Goal: Task Accomplishment & Management: Use online tool/utility

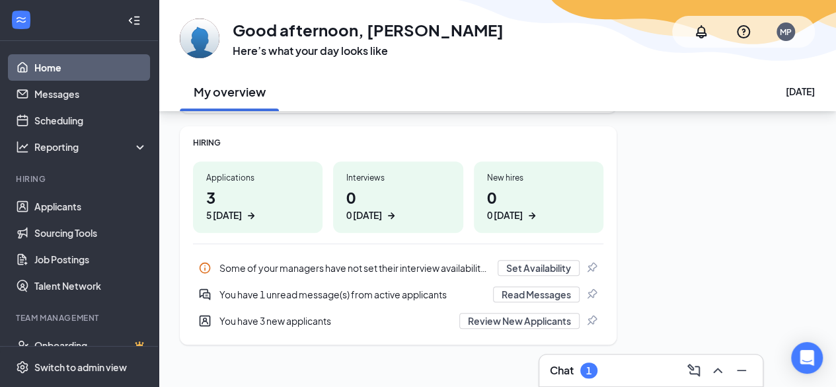
scroll to position [175, 0]
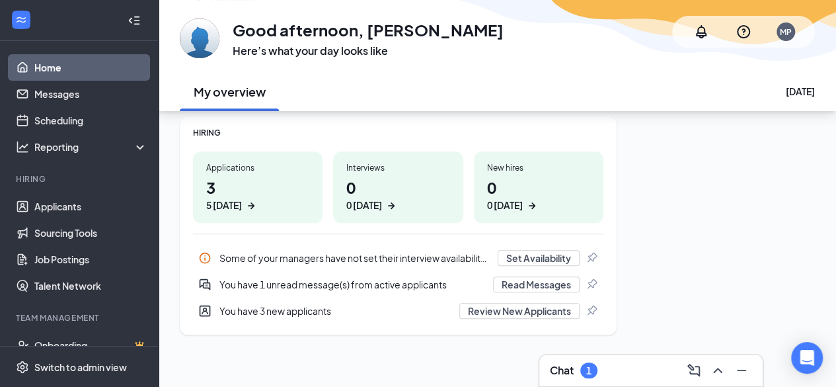
click at [234, 184] on h1 "3 5 [DATE]" at bounding box center [257, 194] width 103 height 36
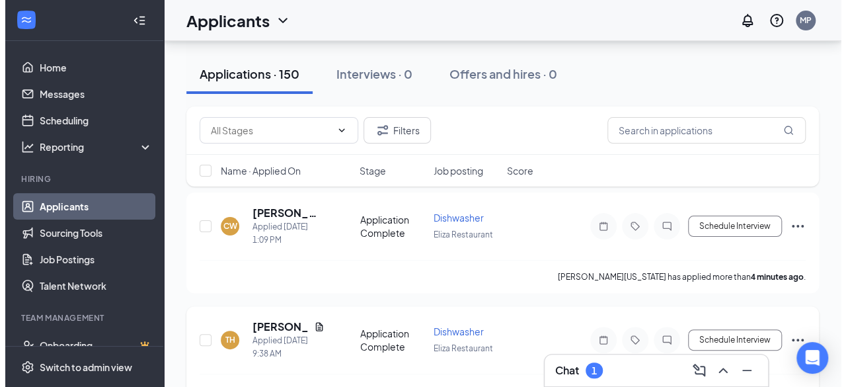
scroll to position [63, 0]
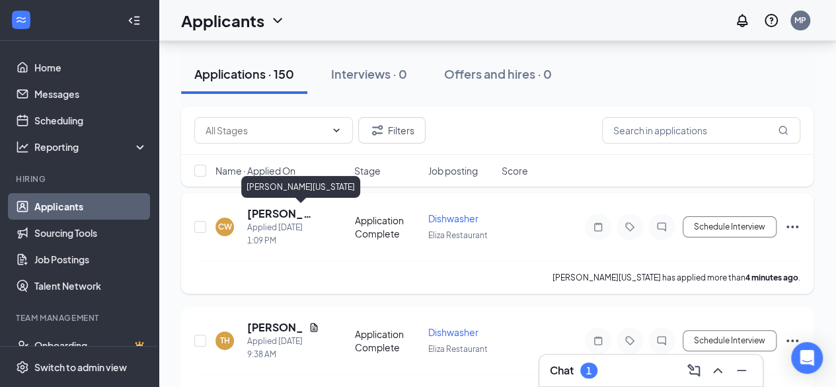
click at [256, 212] on h5 "[PERSON_NAME][US_STATE]" at bounding box center [283, 213] width 72 height 15
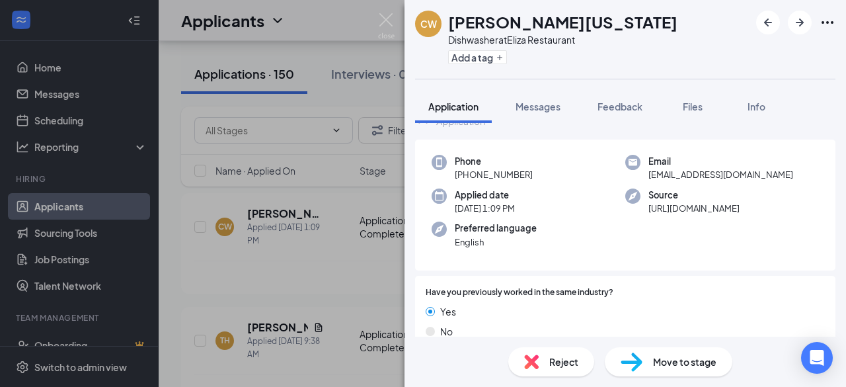
scroll to position [35, 0]
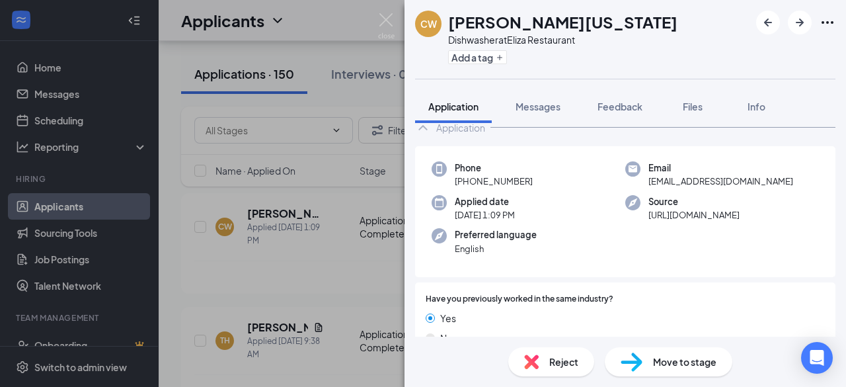
click at [348, 280] on div "[PERSON_NAME] [US_STATE] Dishwasher at Eliza Restaurant Add a tag Application M…" at bounding box center [423, 193] width 846 height 387
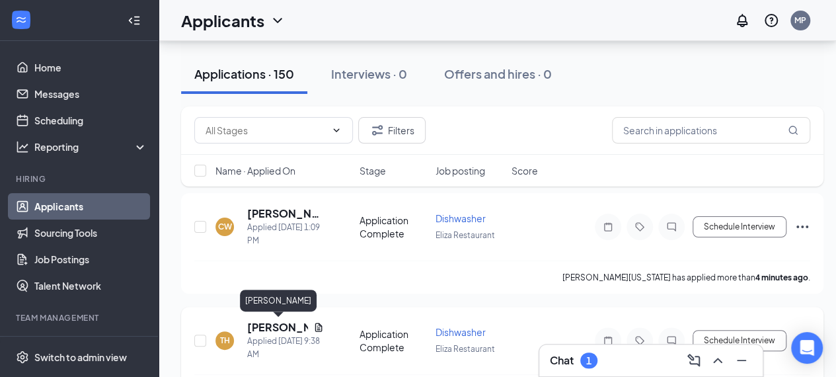
click at [274, 325] on h5 "[PERSON_NAME]" at bounding box center [277, 327] width 61 height 15
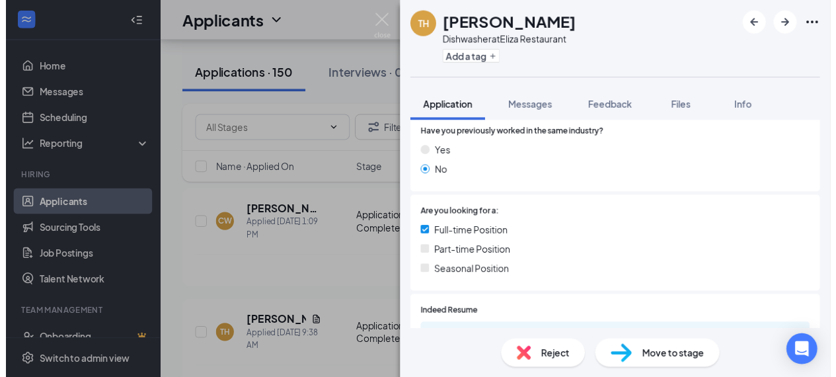
scroll to position [292, 0]
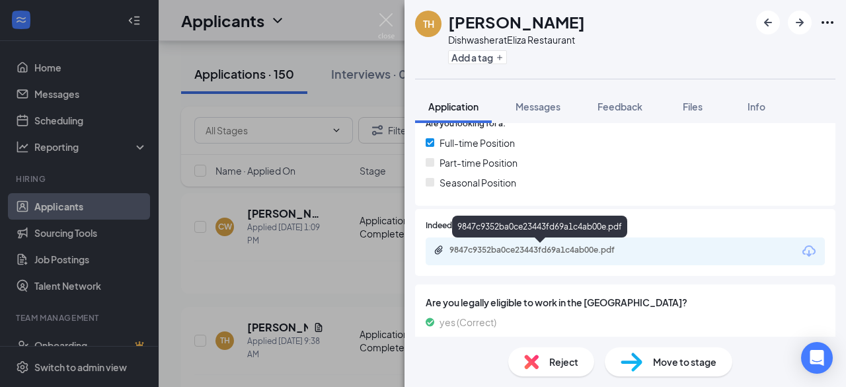
click at [553, 247] on div "9847c9352ba0ce23443fd69a1c4ab00e.pdf" at bounding box center [542, 250] width 185 height 11
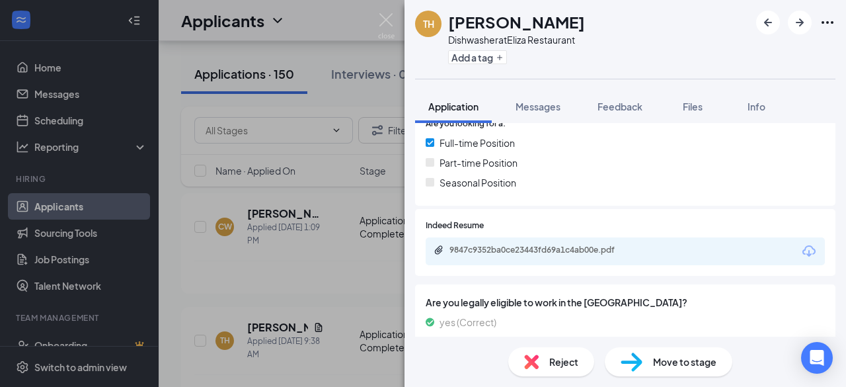
click at [305, 257] on div "TH [PERSON_NAME] Dishwasher at Eliza Restaurant Add a tag Application Messages …" at bounding box center [423, 193] width 846 height 387
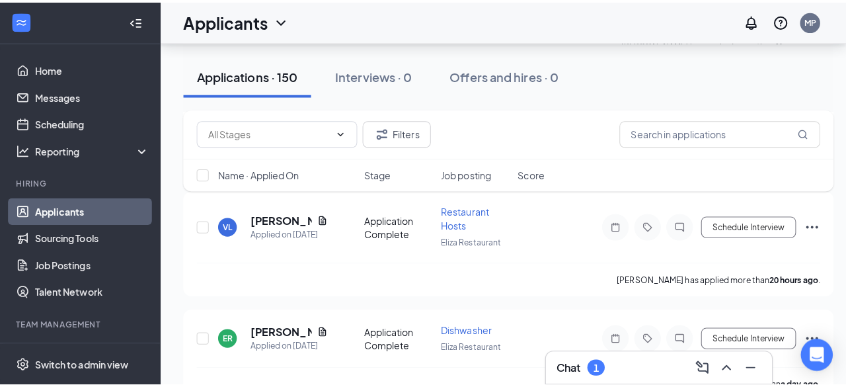
scroll to position [428, 0]
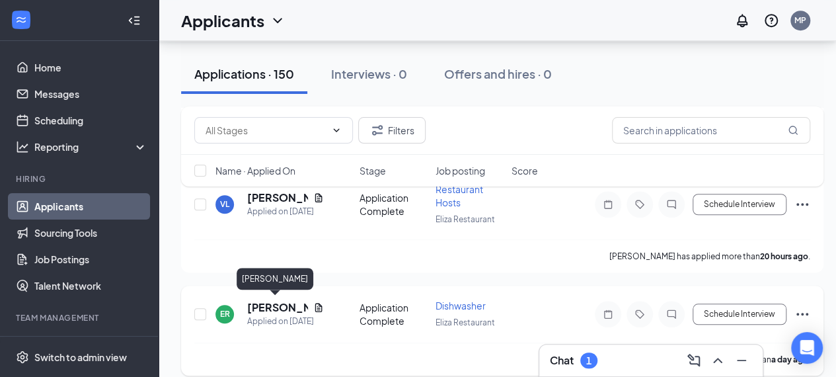
click at [264, 303] on h5 "[PERSON_NAME]" at bounding box center [277, 307] width 61 height 15
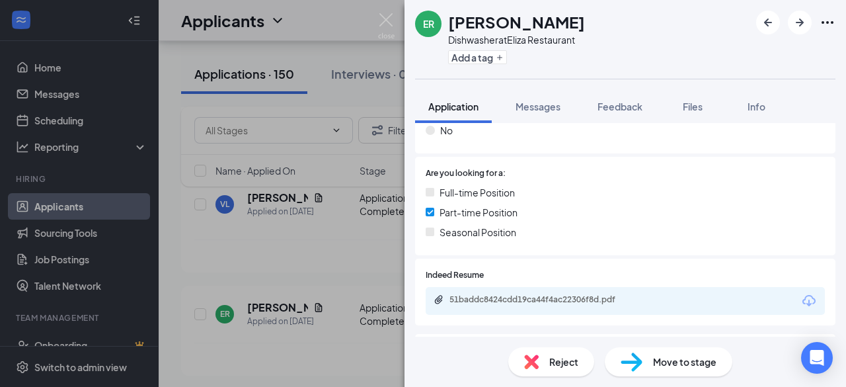
scroll to position [276, 0]
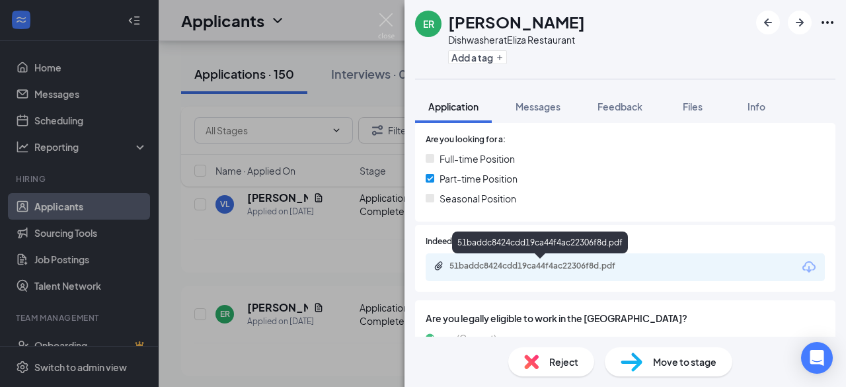
click at [535, 265] on div "51baddc8424cdd19ca44f4ac22306f8d.pdf" at bounding box center [542, 265] width 185 height 11
